Goal: Find specific page/section: Find specific page/section

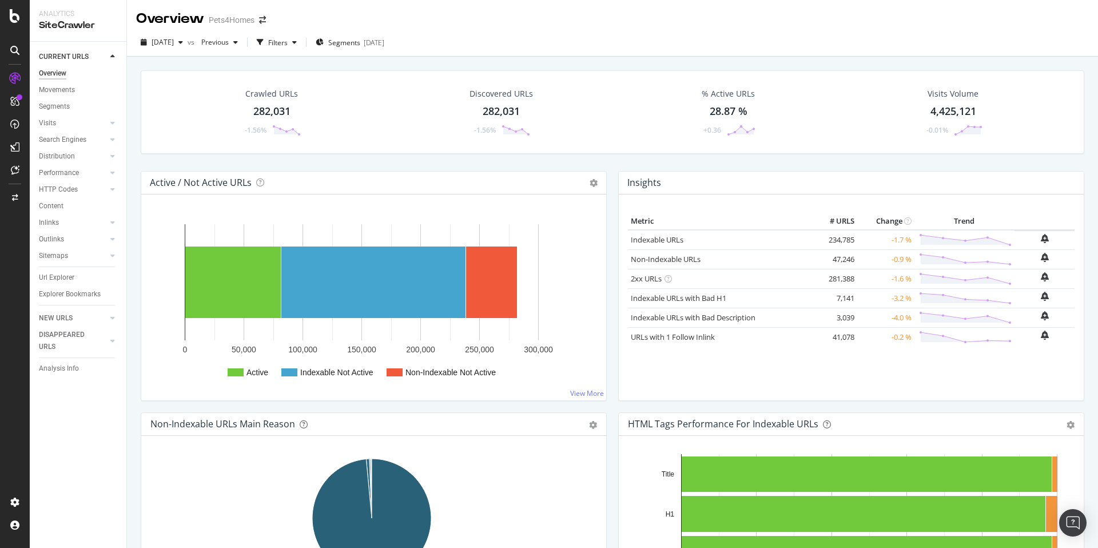
drag, startPoint x: 1098, startPoint y: 119, endPoint x: 1085, endPoint y: -3, distance: 123.1
click at [1085, 0] on html "Analytics SiteCrawler CURRENT URLS Overview Movements Segments Visits Analysis …" at bounding box center [549, 274] width 1098 height 548
click at [51, 126] on div "ActionBoard" at bounding box center [64, 130] width 45 height 11
